Goal: Check status

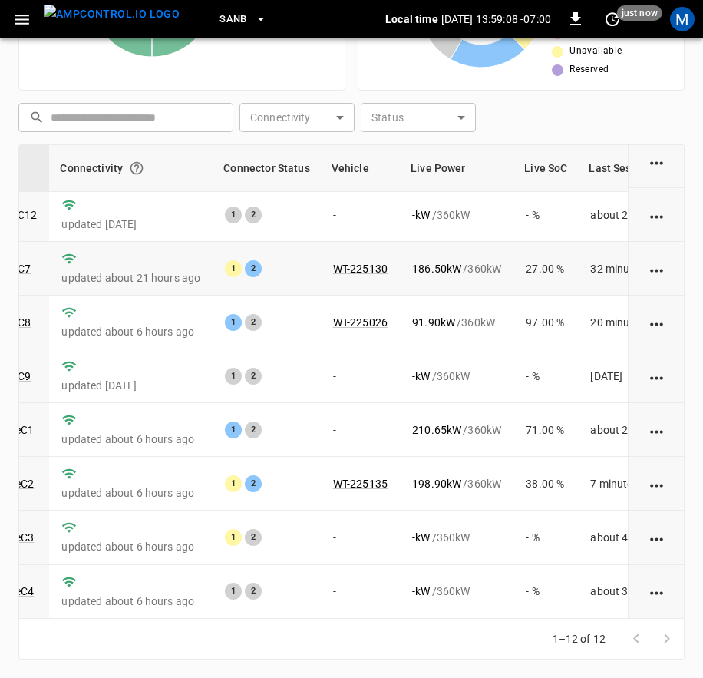
scroll to position [237, 189]
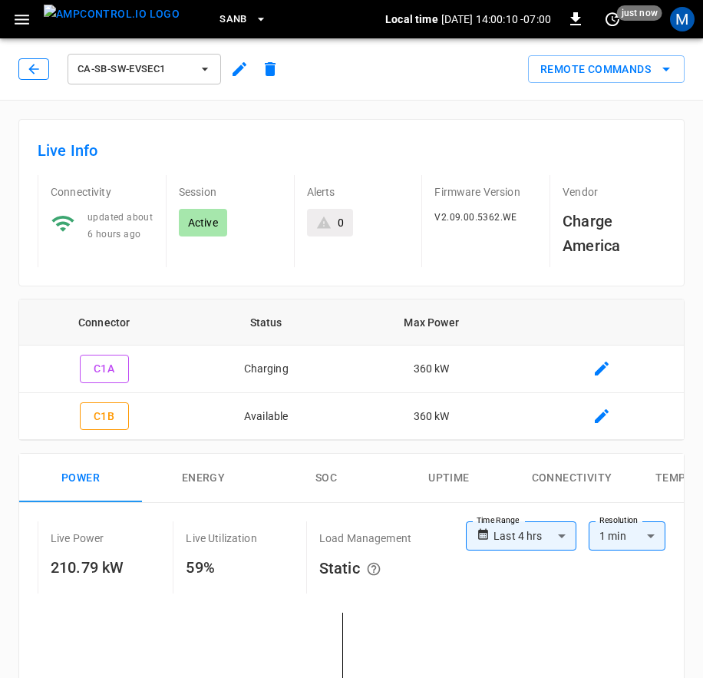
click at [38, 74] on icon "button" at bounding box center [33, 68] width 15 height 15
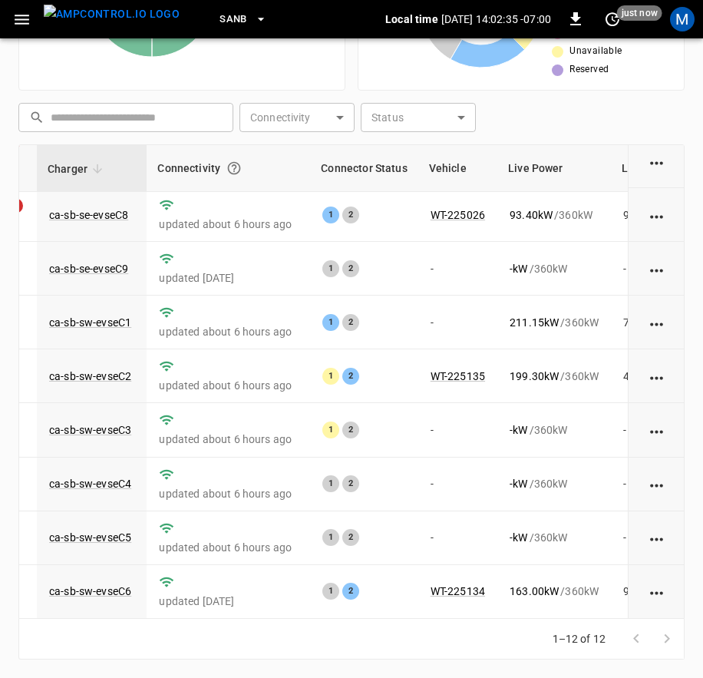
scroll to position [237, 108]
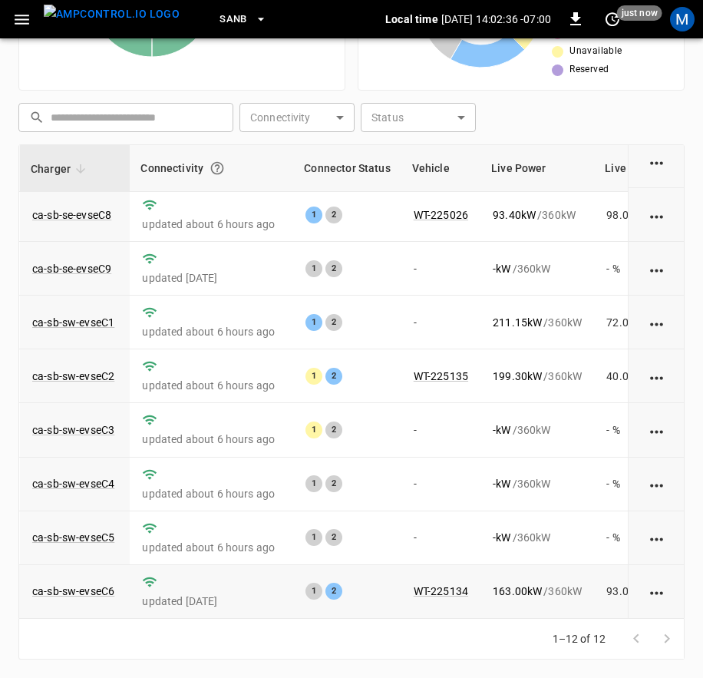
click at [507, 606] on td "163.00 kW / 360 kW" at bounding box center [538, 592] width 114 height 54
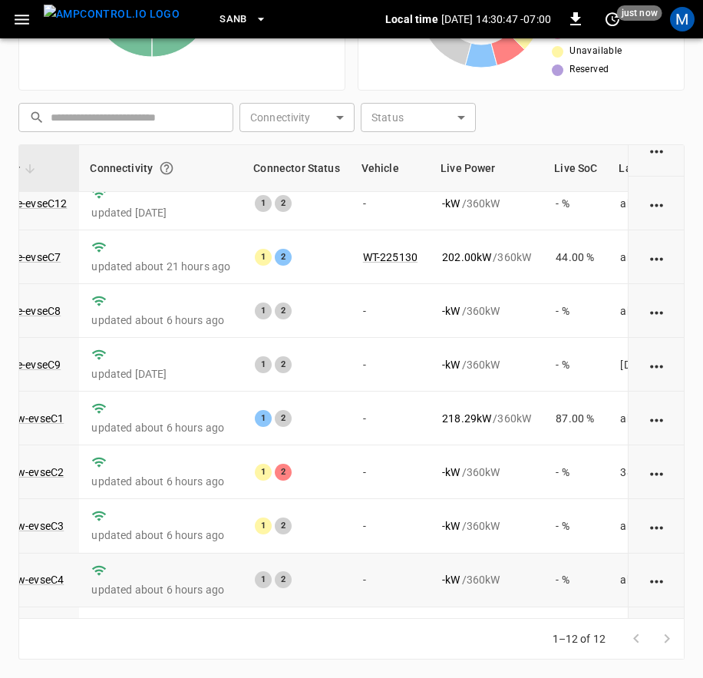
scroll to position [237, 159]
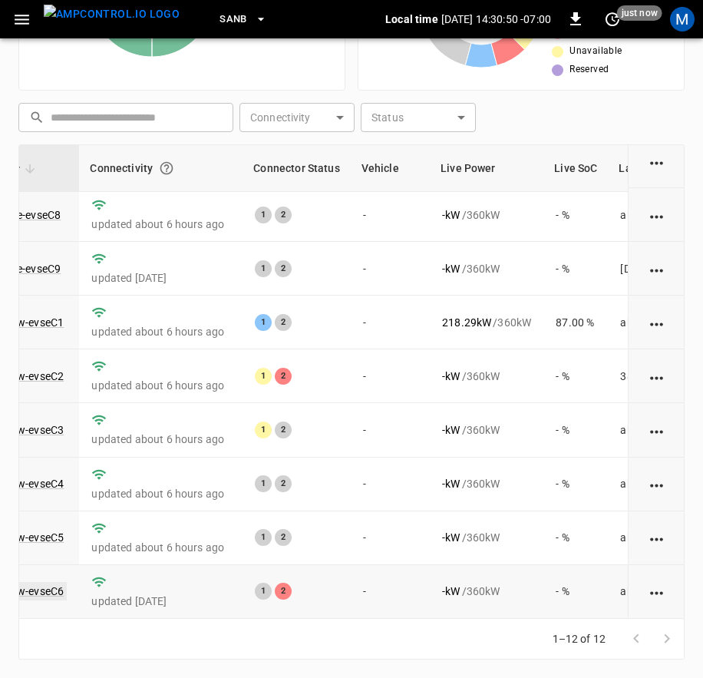
click at [59, 582] on link "ca-sb-sw-evseC6" at bounding box center [23, 591] width 88 height 18
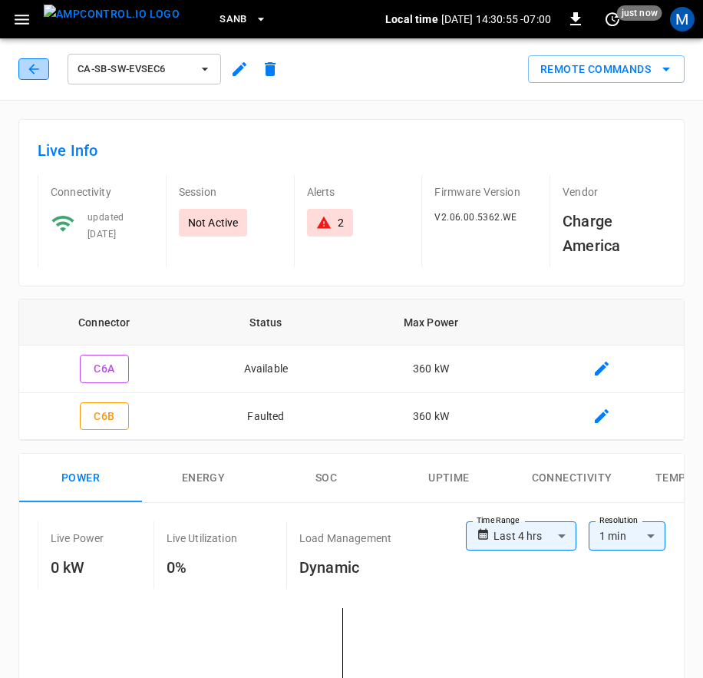
click at [23, 76] on button "button" at bounding box center [33, 68] width 31 height 21
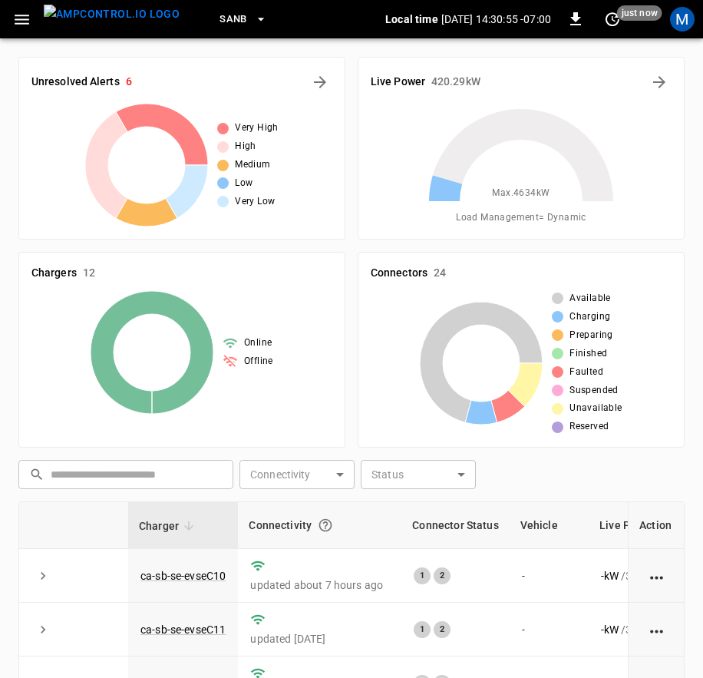
scroll to position [357, 0]
